Goal: Transaction & Acquisition: Purchase product/service

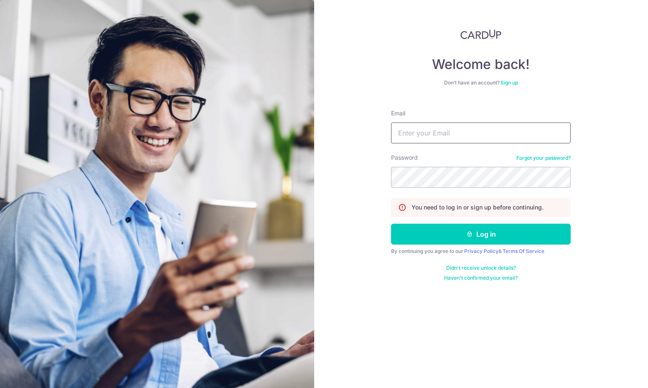
click at [461, 127] on input "Email" at bounding box center [481, 132] width 180 height 21
type input "im@auph.me"
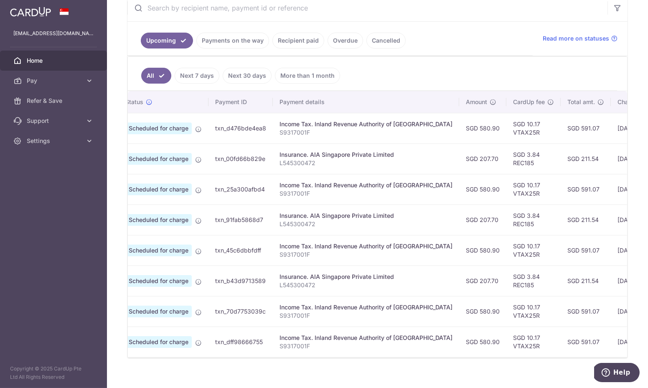
scroll to position [0, 26]
click at [506, 221] on td "SGD 3.84 REC185" at bounding box center [533, 219] width 54 height 30
copy td "REC185"
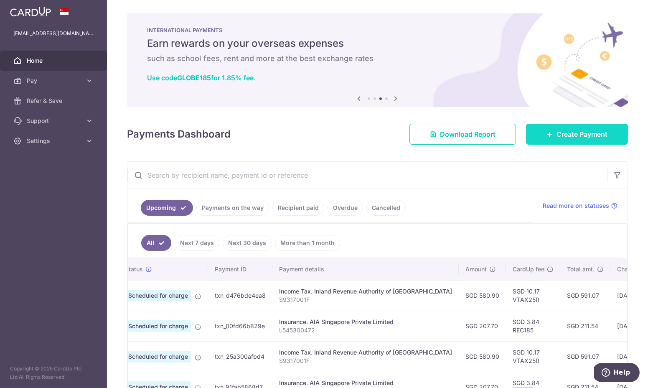
click at [557, 131] on span "Create Payment" at bounding box center [581, 134] width 51 height 10
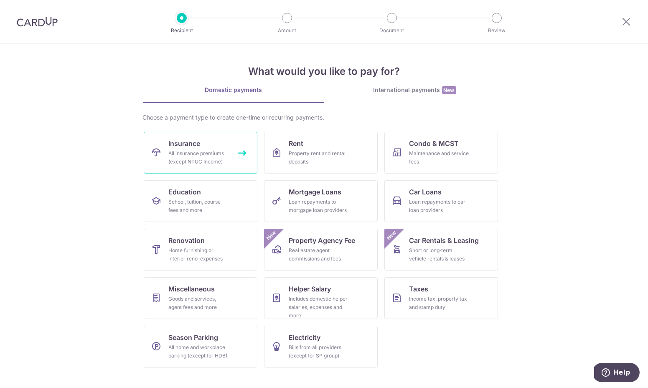
click at [213, 147] on link "Insurance All insurance premiums (except NTUC Income)" at bounding box center [201, 153] width 114 height 42
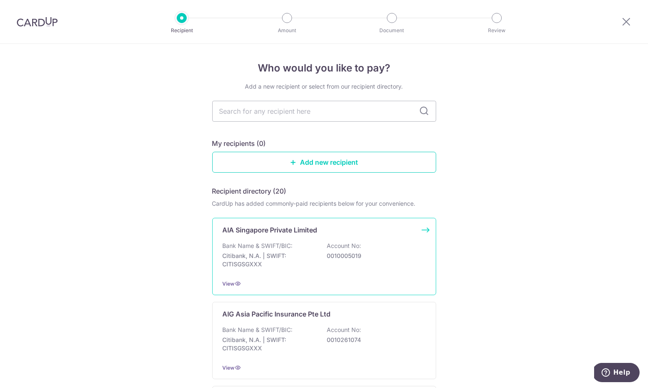
click at [273, 262] on p "Citibank, N.A. | SWIFT: CITISGSGXXX" at bounding box center [270, 259] width 94 height 17
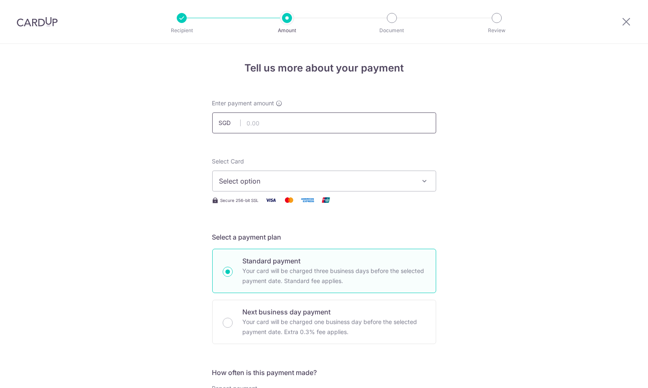
click at [290, 123] on input "text" at bounding box center [324, 122] width 224 height 21
paste input "REC185"
type input "8,310,185.00"
click at [288, 121] on input "8,310,185.00" at bounding box center [324, 122] width 224 height 21
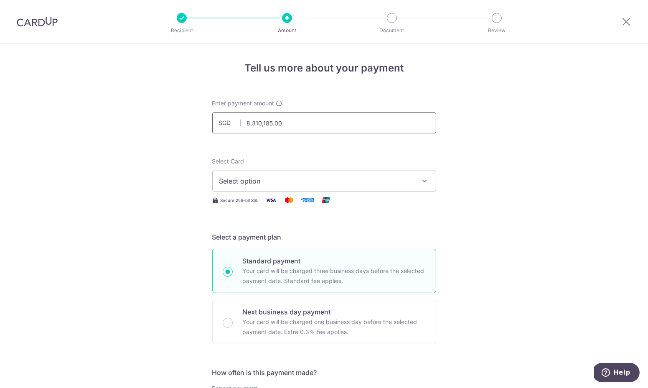
type input "8310185.00"
type input "83.10"
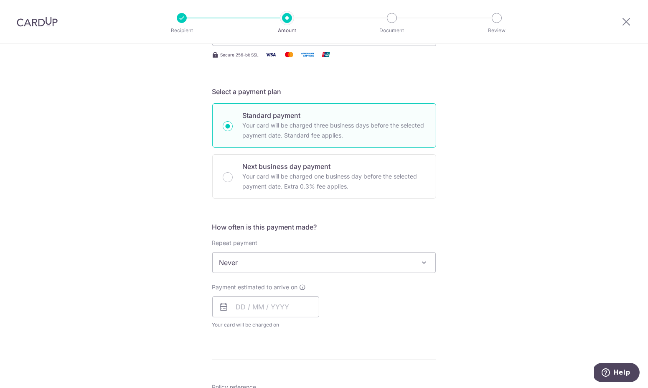
scroll to position [184, 0]
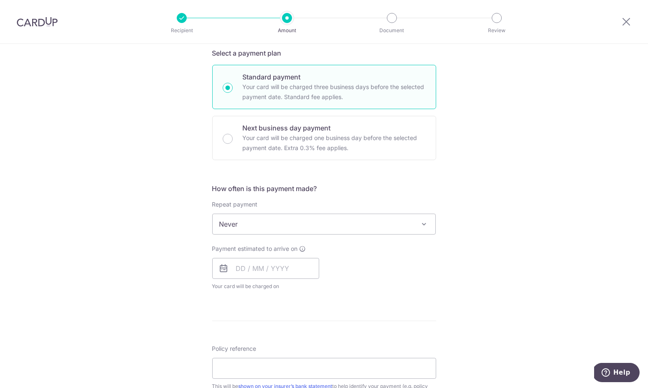
click at [304, 226] on span "Never" at bounding box center [324, 224] width 223 height 20
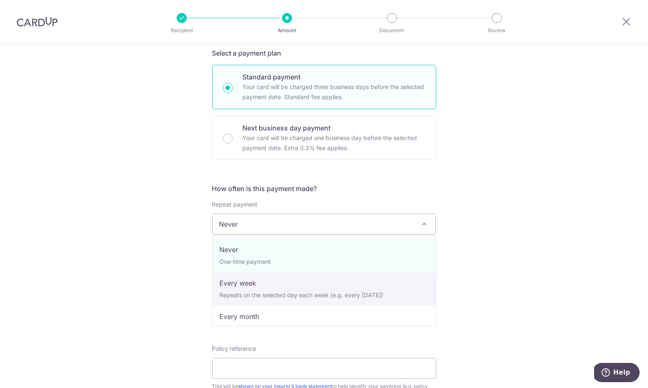
select select "3"
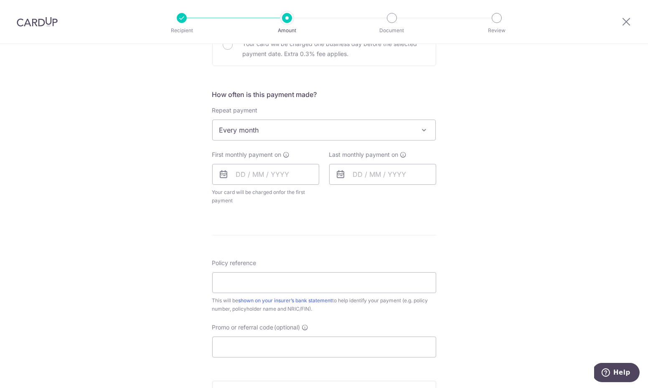
scroll to position [295, 0]
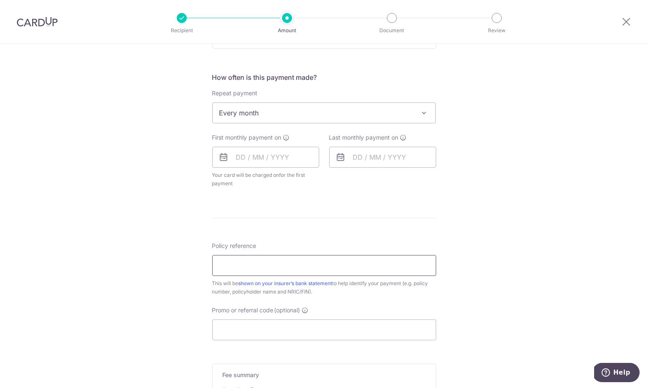
click at [292, 261] on input "Policy reference" at bounding box center [324, 265] width 224 height 21
paste input "REC185"
type input "REC185"
click at [250, 164] on input "text" at bounding box center [265, 157] width 107 height 21
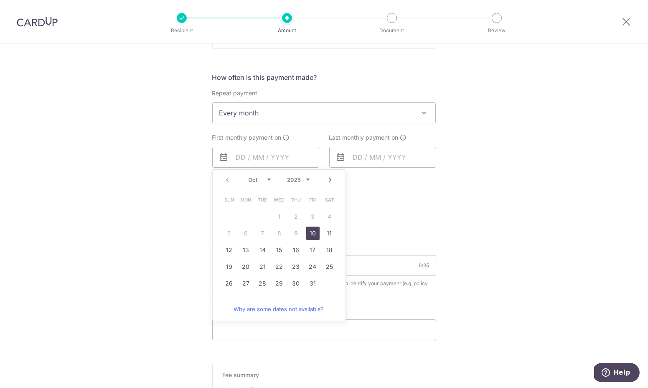
click at [313, 233] on link "10" at bounding box center [312, 232] width 13 height 13
type input "10/10/2025"
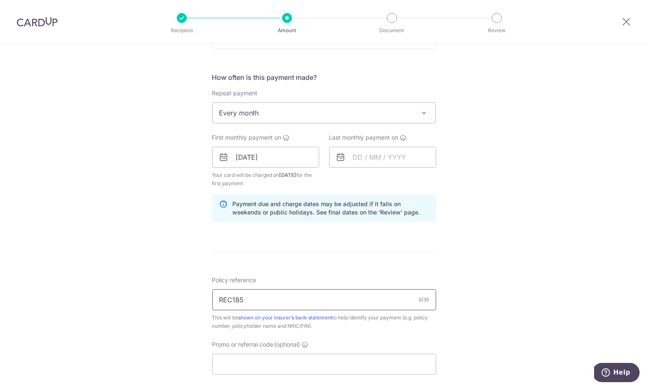
click at [363, 289] on input "REC185" at bounding box center [324, 299] width 224 height 21
click at [323, 353] on input "Promo or referral code (optional)" at bounding box center [324, 363] width 224 height 21
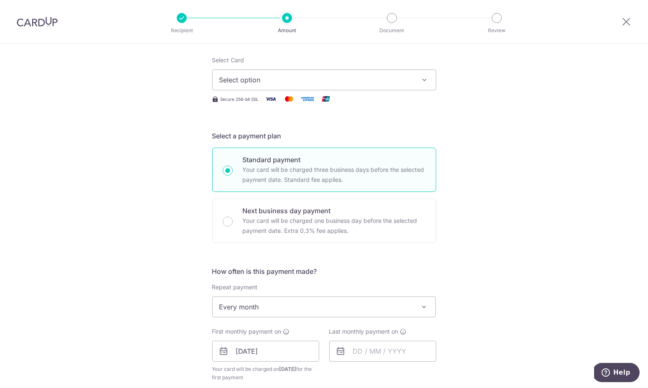
scroll to position [0, 0]
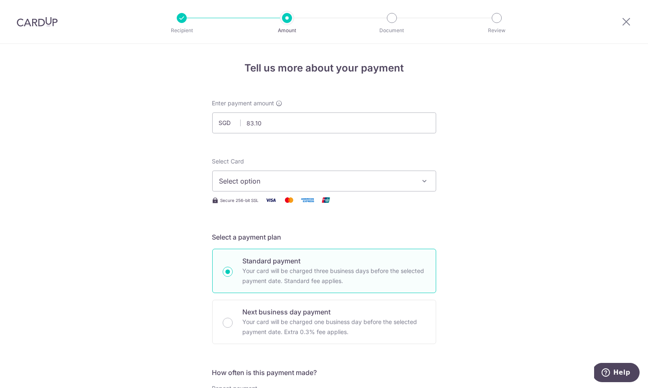
click at [321, 180] on span "Select option" at bounding box center [316, 181] width 195 height 10
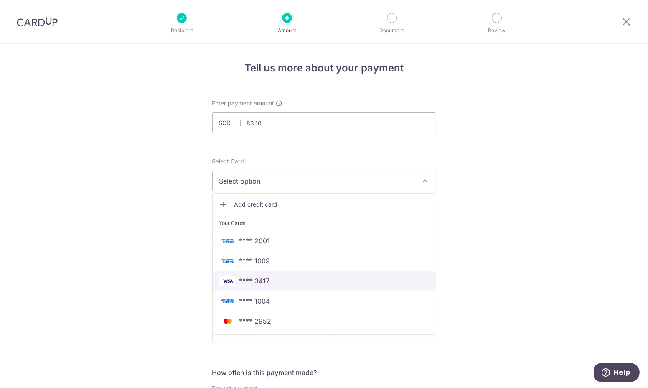
click at [285, 282] on span "**** 3417" at bounding box center [324, 281] width 210 height 10
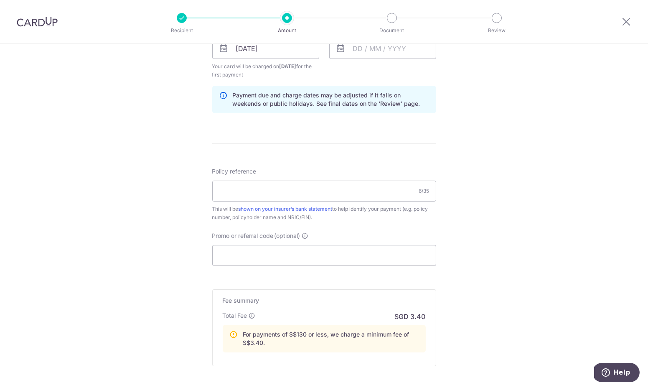
scroll to position [470, 0]
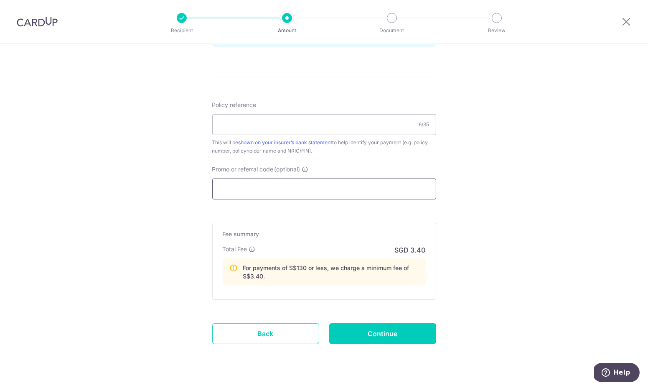
click at [322, 187] on input "Promo or referral code (optional)" at bounding box center [324, 188] width 224 height 21
click at [315, 135] on div "Policy reference 6/35 This will be shown on your insurer’s bank statement to he…" at bounding box center [324, 128] width 224 height 54
click at [315, 127] on input "Policy reference" at bounding box center [324, 124] width 224 height 21
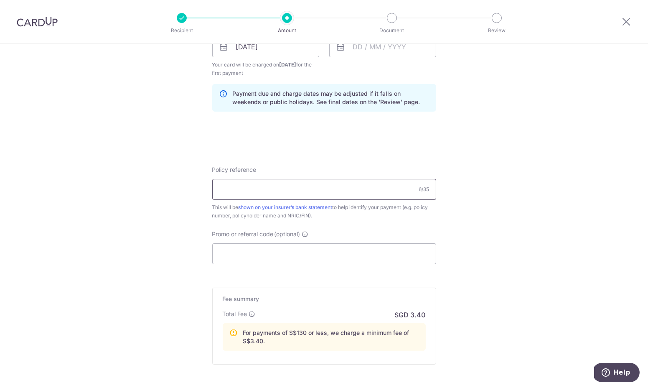
scroll to position [407, 0]
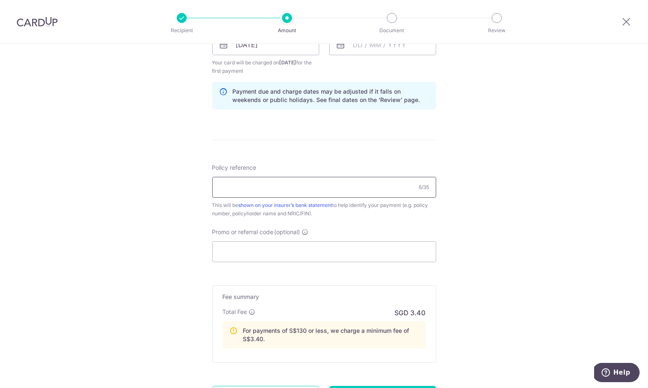
paste input "E237275213"
type input "E237275213"
click at [440, 136] on div "Tell us more about your payment Enter payment amount SGD 83.10 83.10 Select Car…" at bounding box center [324, 53] width 648 height 833
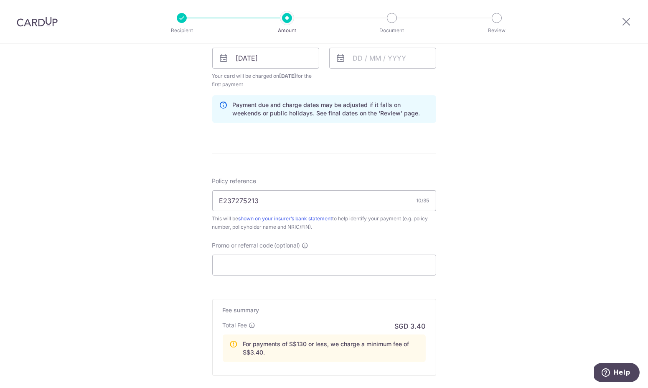
scroll to position [433, 0]
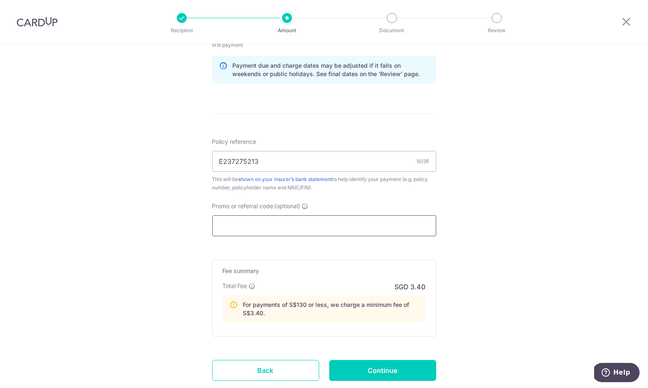
click at [343, 232] on input "Promo or referral code (optional)" at bounding box center [324, 225] width 224 height 21
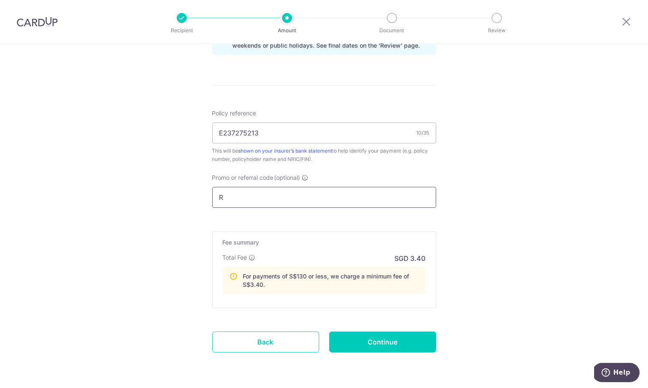
scroll to position [462, 0]
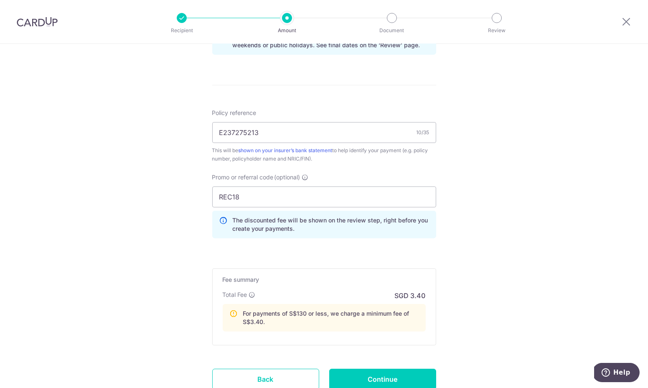
click at [445, 276] on div "Tell us more about your payment Enter payment amount SGD 83.10 83.10 Select Car…" at bounding box center [324, 17] width 648 height 870
click at [371, 199] on input "REC18" at bounding box center [324, 196] width 224 height 21
type input "REC185"
click at [458, 194] on div "Tell us more about your payment Enter payment amount SGD 83.10 83.10 Select Car…" at bounding box center [324, 17] width 648 height 870
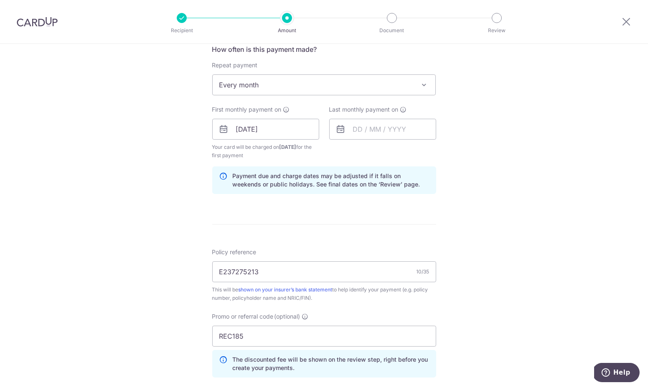
scroll to position [482, 0]
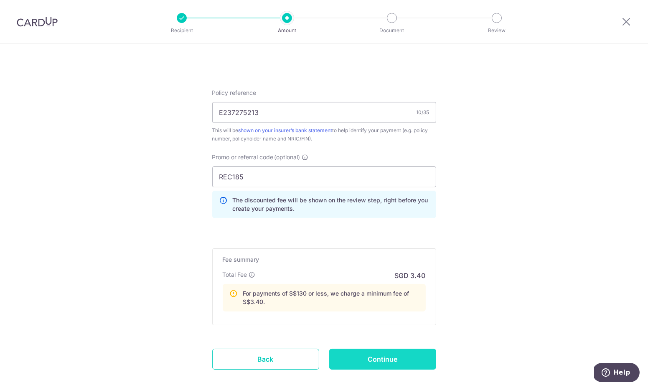
click at [390, 348] on input "Continue" at bounding box center [382, 358] width 107 height 21
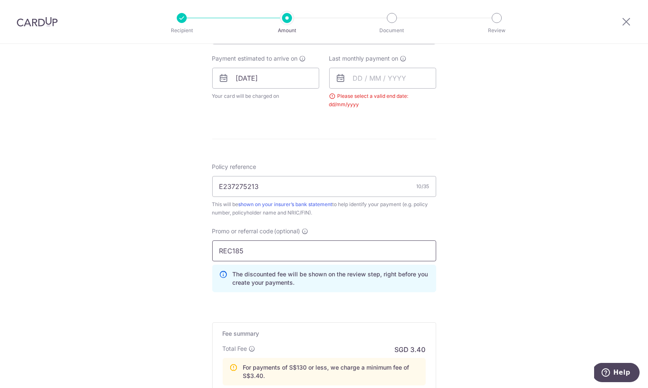
scroll to position [211, 0]
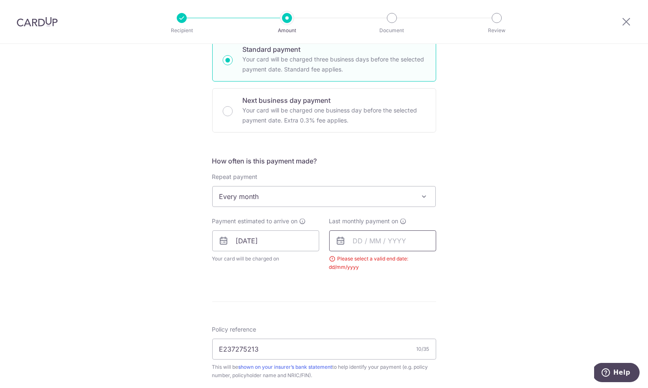
click at [362, 236] on input "text" at bounding box center [382, 240] width 107 height 21
click at [428, 262] on div "Prev Next Oct Nov Dec 2025 2026 2027 2028 2029 2030 2031 2032 2033 2034 2035" at bounding box center [396, 263] width 133 height 20
click at [425, 262] on select "2025 2026 2027 2028 2029 2030 2031 2032 2033 2034 2035" at bounding box center [415, 263] width 22 height 7
click at [444, 366] on link "31" at bounding box center [446, 366] width 13 height 13
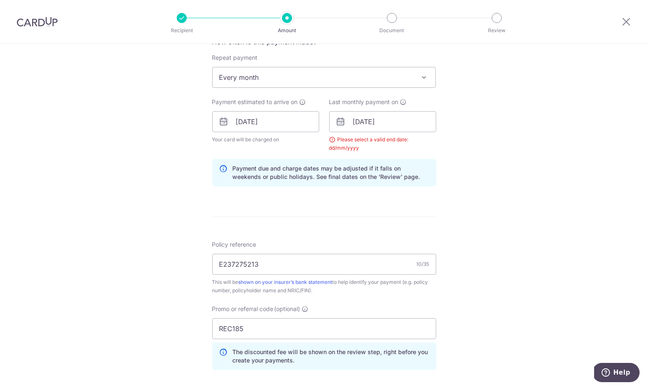
scroll to position [382, 0]
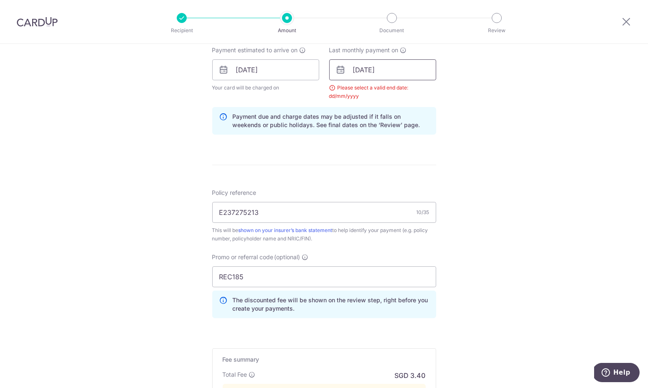
click at [372, 71] on input "31/10/2026" at bounding box center [382, 69] width 107 height 21
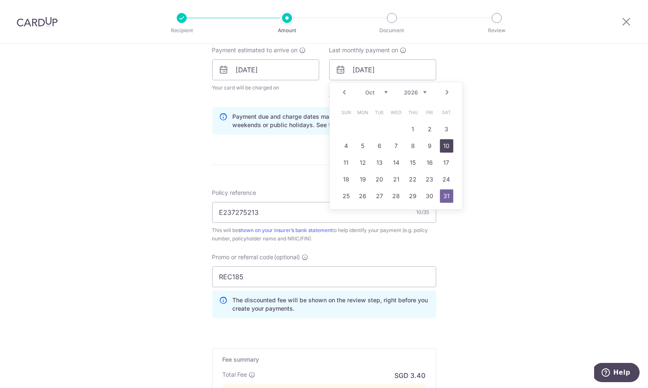
click at [444, 145] on link "10" at bounding box center [446, 145] width 13 height 13
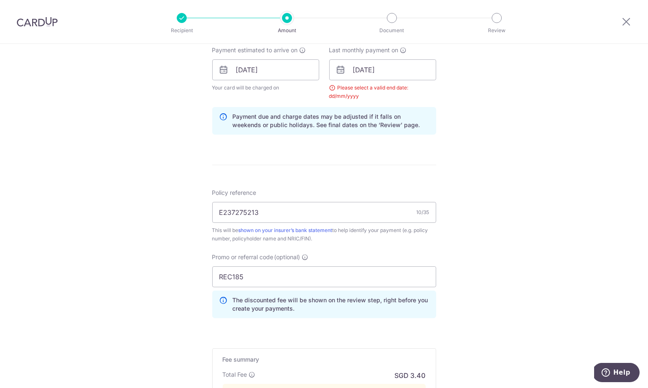
click at [500, 142] on div "Tell us more about your payment Enter payment amount SGD 83.10 83.10 Select Car…" at bounding box center [324, 97] width 648 height 870
click at [376, 69] on input "10/10/2026" at bounding box center [382, 69] width 107 height 21
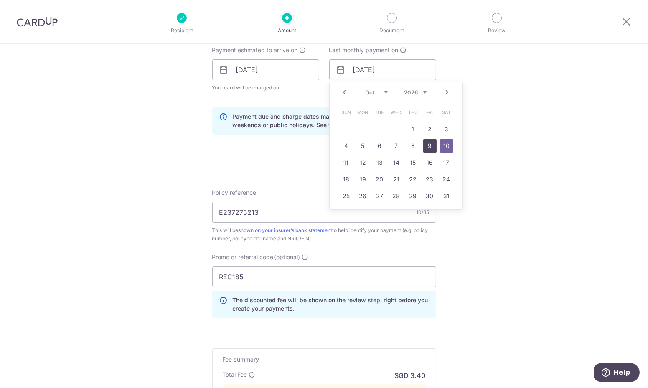
click at [424, 143] on link "9" at bounding box center [429, 145] width 13 height 13
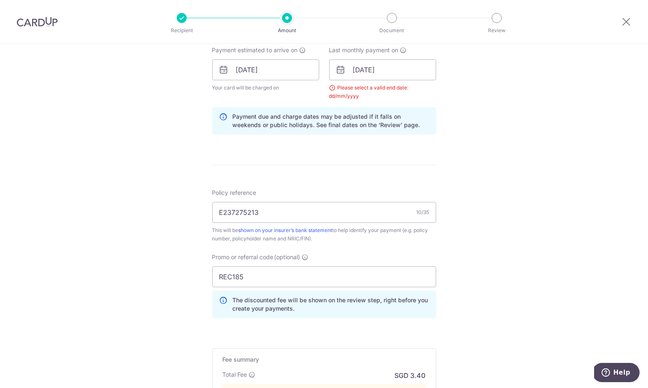
click at [463, 119] on div "Tell us more about your payment Enter payment amount SGD 83.10 83.10 Select Car…" at bounding box center [324, 97] width 648 height 870
click at [394, 74] on input "09/10/2026" at bounding box center [382, 69] width 107 height 21
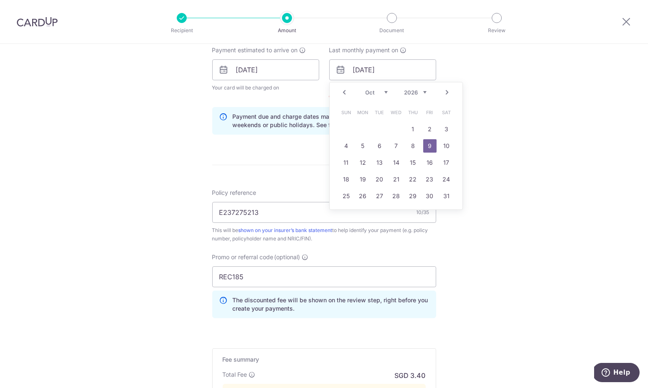
click at [341, 95] on link "Prev" at bounding box center [345, 92] width 10 height 10
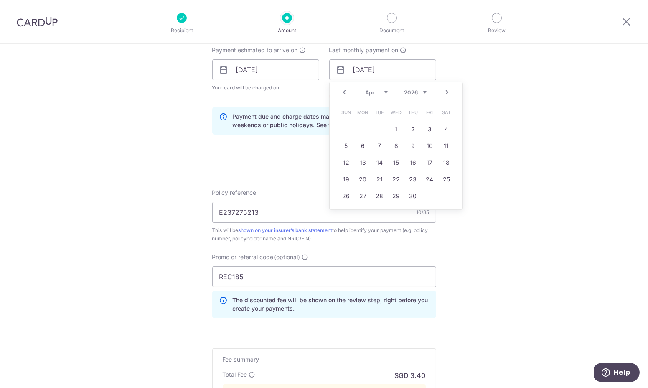
click at [341, 95] on link "Prev" at bounding box center [345, 92] width 10 height 10
click at [347, 126] on link "1" at bounding box center [346, 128] width 13 height 13
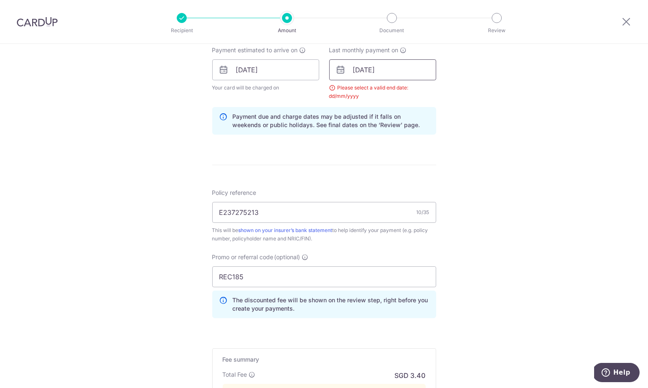
click at [355, 64] on input "01/03/2026" at bounding box center [382, 69] width 107 height 21
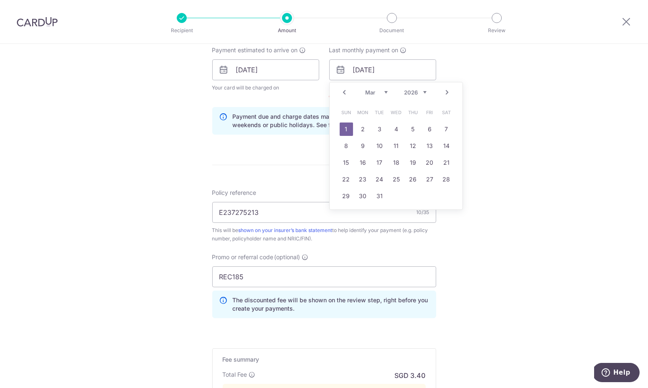
click at [341, 93] on link "Prev" at bounding box center [345, 92] width 10 height 10
click at [348, 125] on link "1" at bounding box center [346, 128] width 13 height 13
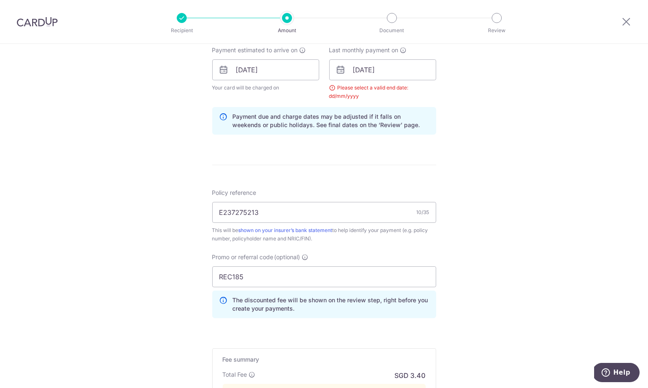
click at [343, 70] on icon at bounding box center [341, 70] width 10 height 10
click at [358, 69] on input "01/02/2026" at bounding box center [382, 69] width 107 height 21
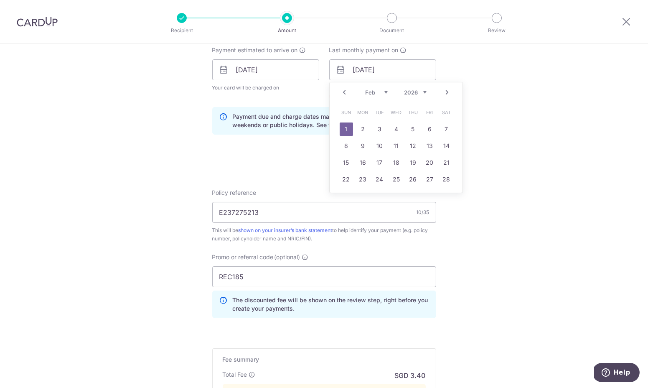
click at [345, 91] on link "Prev" at bounding box center [345, 92] width 10 height 10
click at [443, 197] on link "31" at bounding box center [446, 195] width 13 height 13
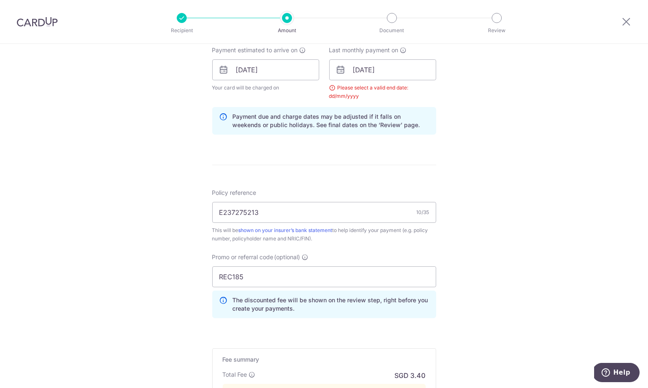
click at [488, 167] on div "Tell us more about your payment Enter payment amount SGD 83.10 83.10 Select Car…" at bounding box center [324, 97] width 648 height 870
click at [389, 63] on input "31/01/2026" at bounding box center [382, 69] width 107 height 21
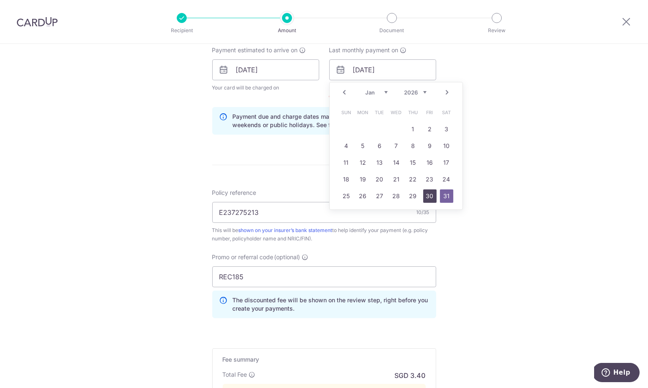
click at [430, 194] on link "30" at bounding box center [429, 195] width 13 height 13
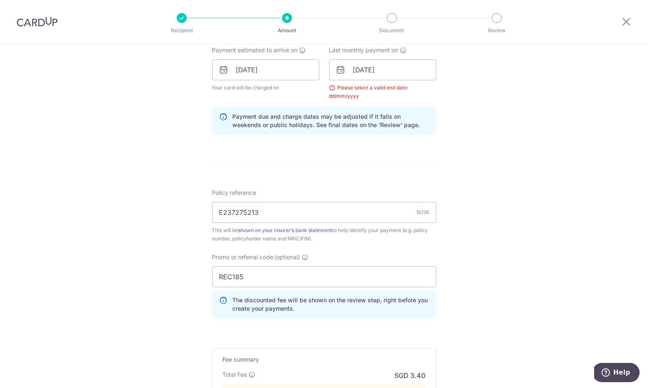
click at [485, 129] on div "Tell us more about your payment Enter payment amount SGD 83.10 83.10 Select Car…" at bounding box center [324, 97] width 648 height 870
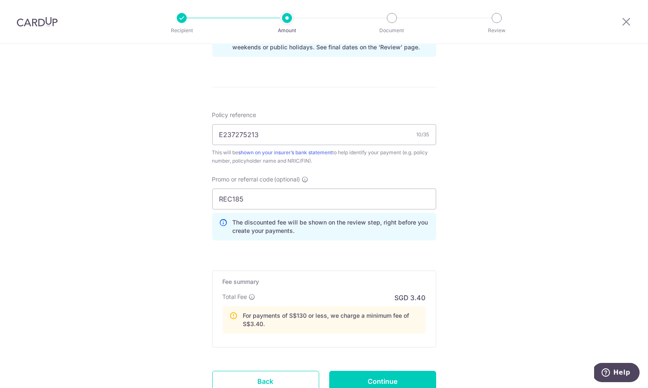
scroll to position [523, 0]
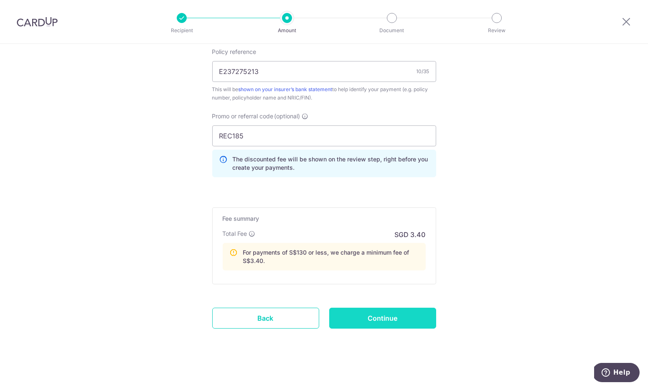
click at [382, 320] on input "Continue" at bounding box center [382, 317] width 107 height 21
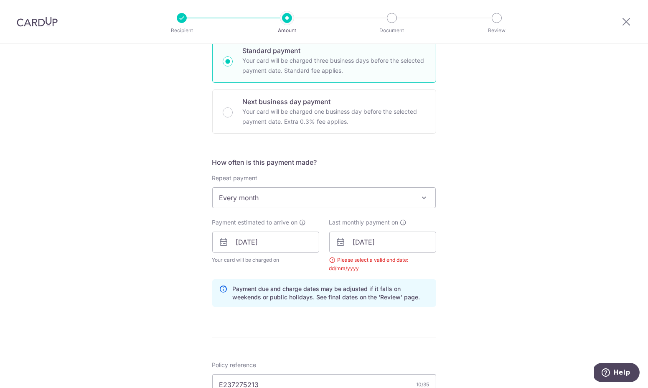
scroll to position [186, 0]
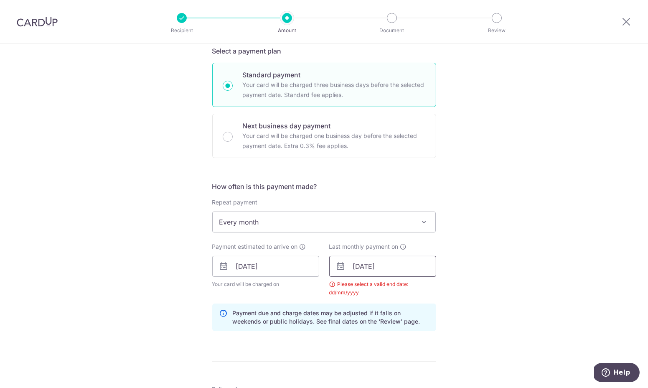
click at [380, 262] on input "30/01/2026" at bounding box center [382, 266] width 107 height 21
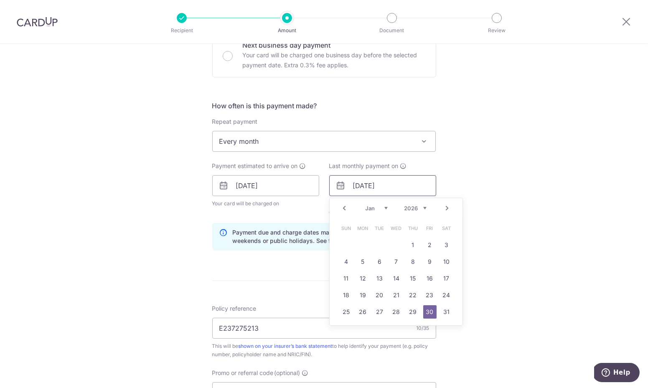
scroll to position [266, 0]
click at [410, 280] on link "15" at bounding box center [412, 278] width 13 height 13
type input "15/01/2026"
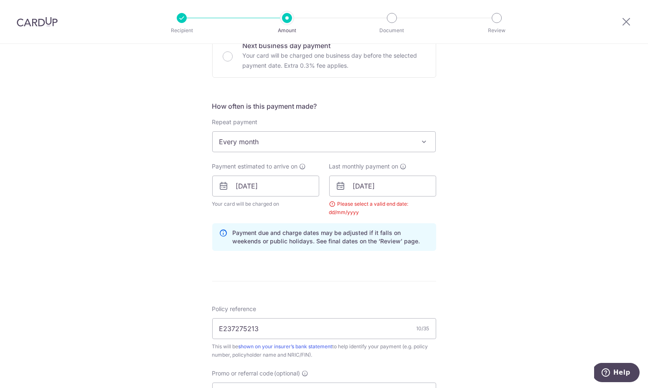
click at [473, 261] on div "Tell us more about your payment Enter payment amount SGD 83.10 83.10 Select Car…" at bounding box center [324, 213] width 648 height 870
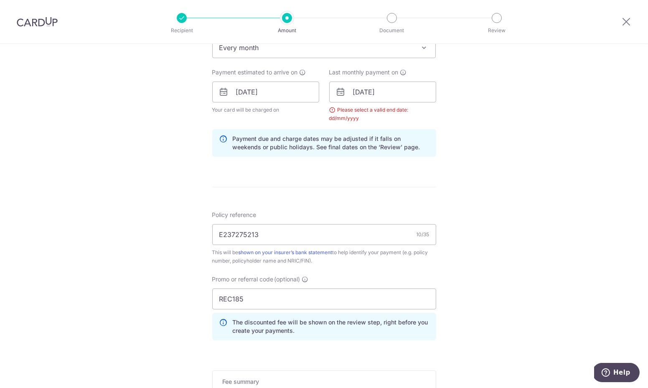
scroll to position [523, 0]
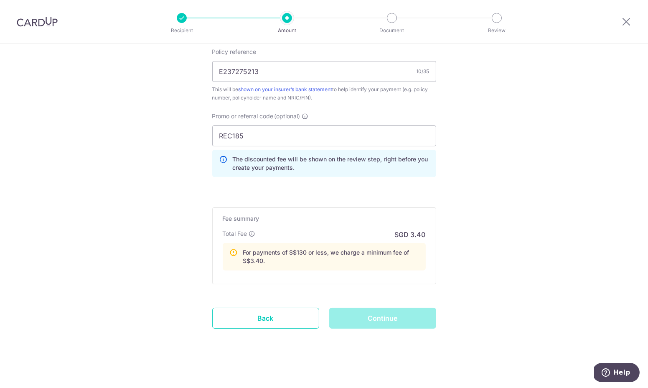
click at [408, 320] on div "Continue" at bounding box center [382, 317] width 117 height 21
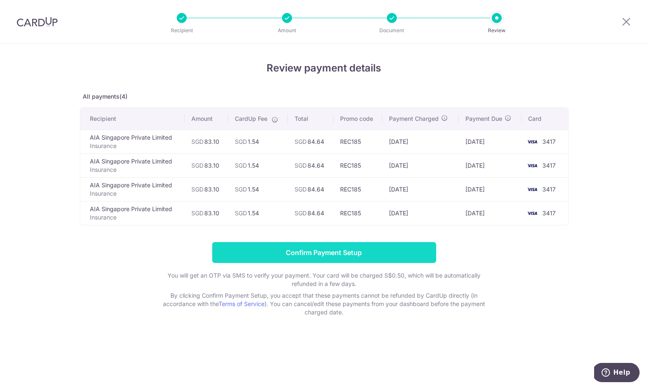
click at [418, 249] on input "Confirm Payment Setup" at bounding box center [324, 252] width 224 height 21
